Goal: Information Seeking & Learning: Learn about a topic

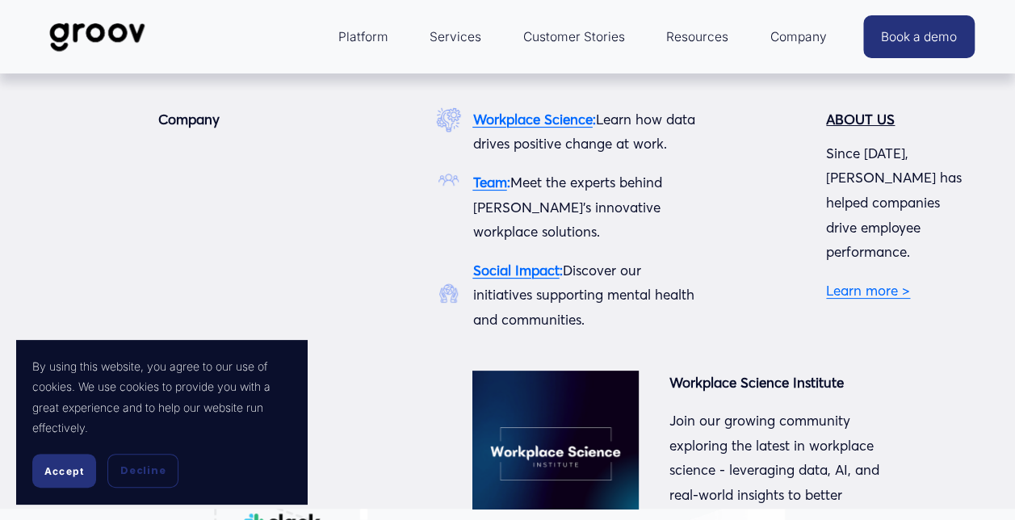
click at [789, 34] on span "Company" at bounding box center [797, 37] width 57 height 23
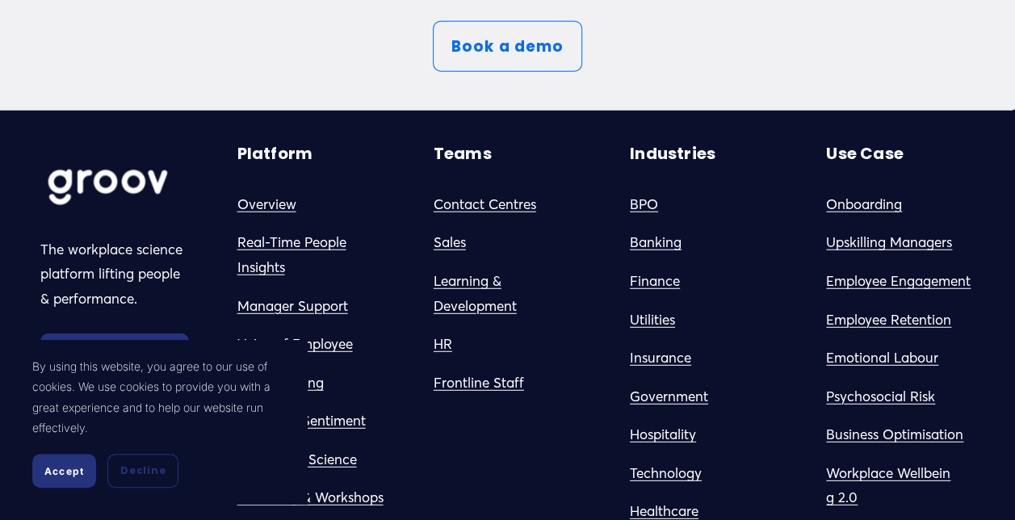
scroll to position [8070, 0]
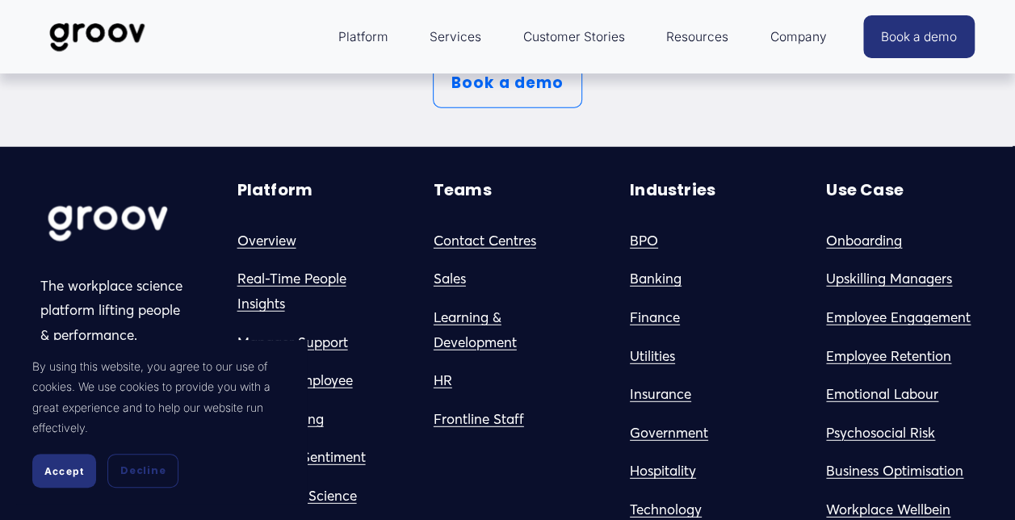
click at [465, 253] on link "Contact Centres" at bounding box center [484, 240] width 103 height 25
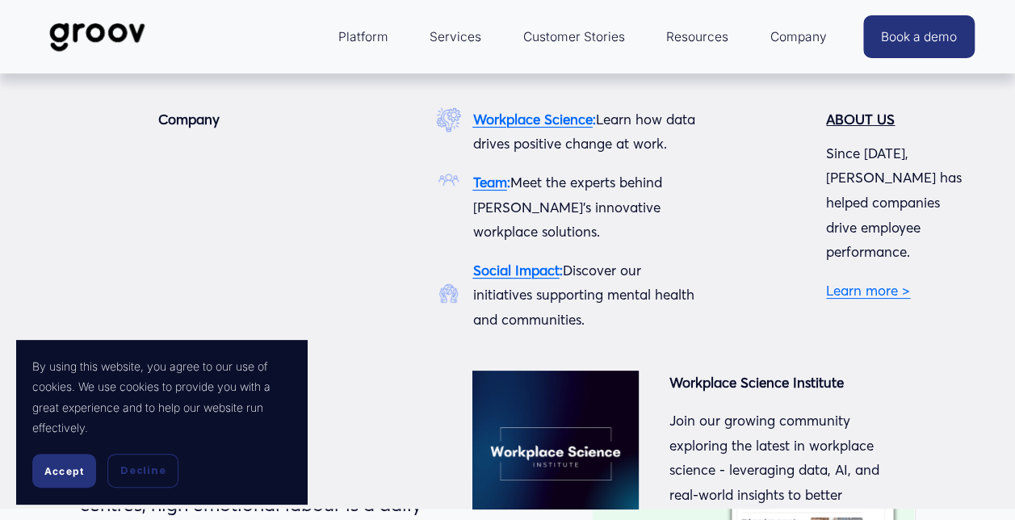
click at [870, 282] on link "Learn more >" at bounding box center [868, 290] width 84 height 17
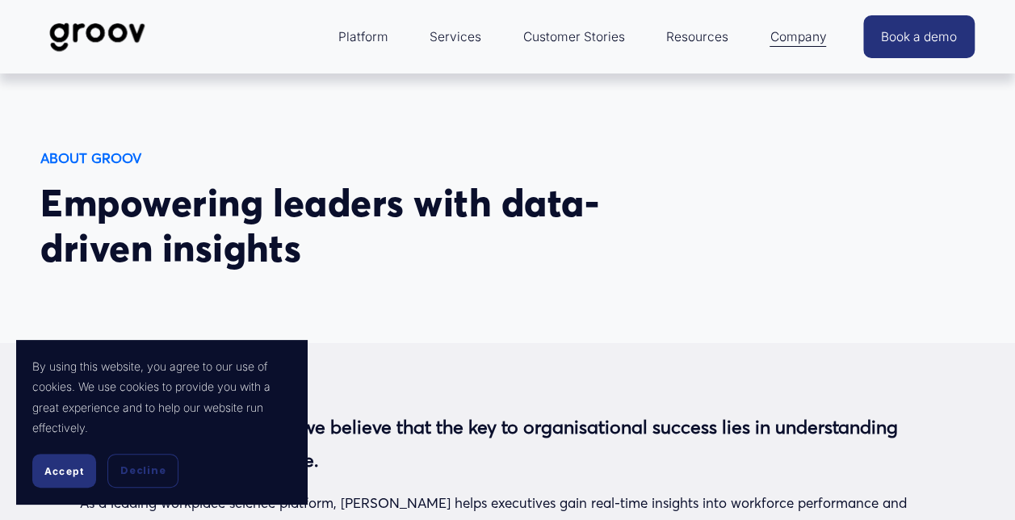
click at [128, 15] on img at bounding box center [97, 36] width 114 height 53
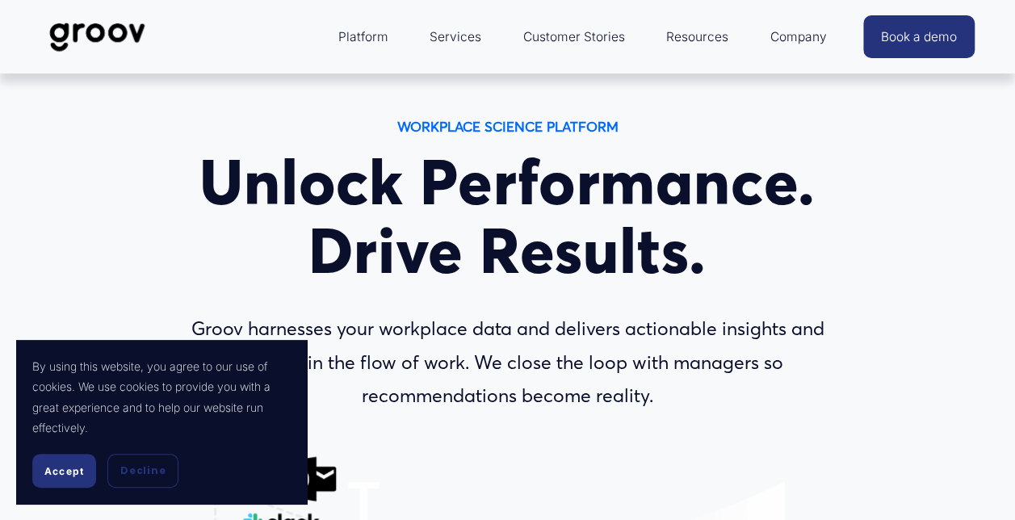
click at [865, 142] on div "WORKPLACE SCIENCE PLATFORM Unlock Performance. Drive Results. Groov harnesses y…" at bounding box center [507, 486] width 1015 height 743
